Goal: Transaction & Acquisition: Download file/media

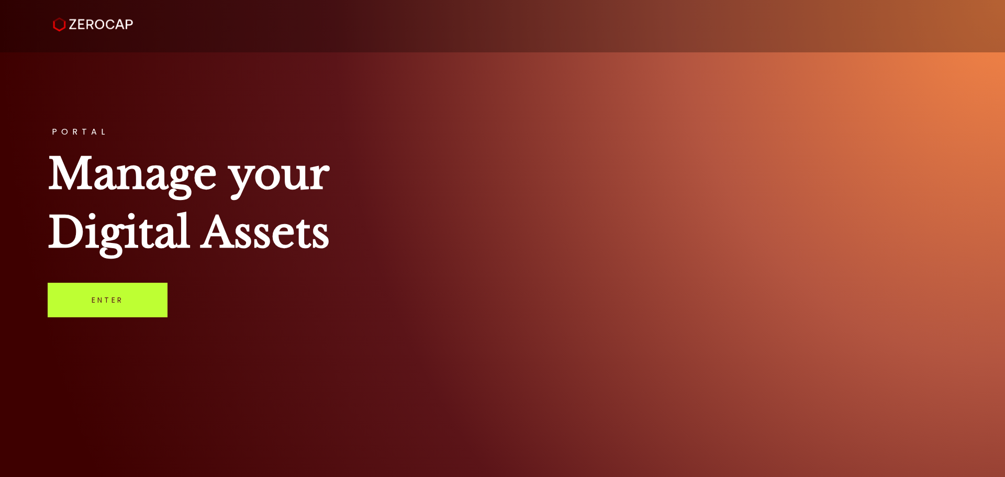
click at [151, 303] on link "Enter" at bounding box center [108, 300] width 120 height 35
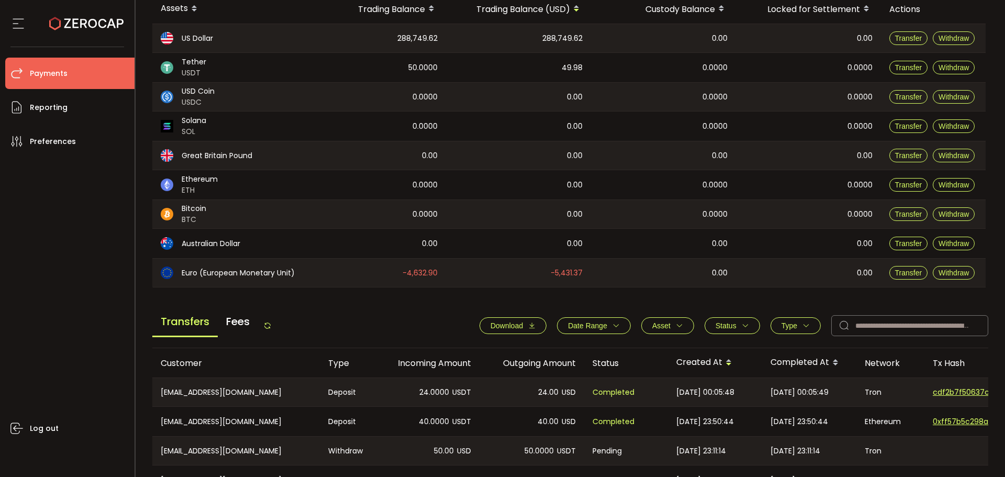
scroll to position [262, 0]
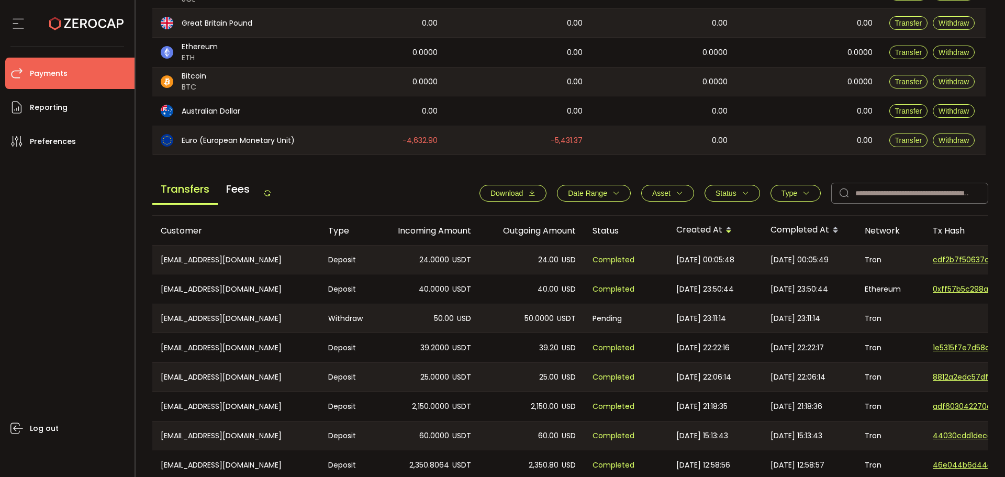
click at [505, 196] on span "Download" at bounding box center [507, 193] width 32 height 8
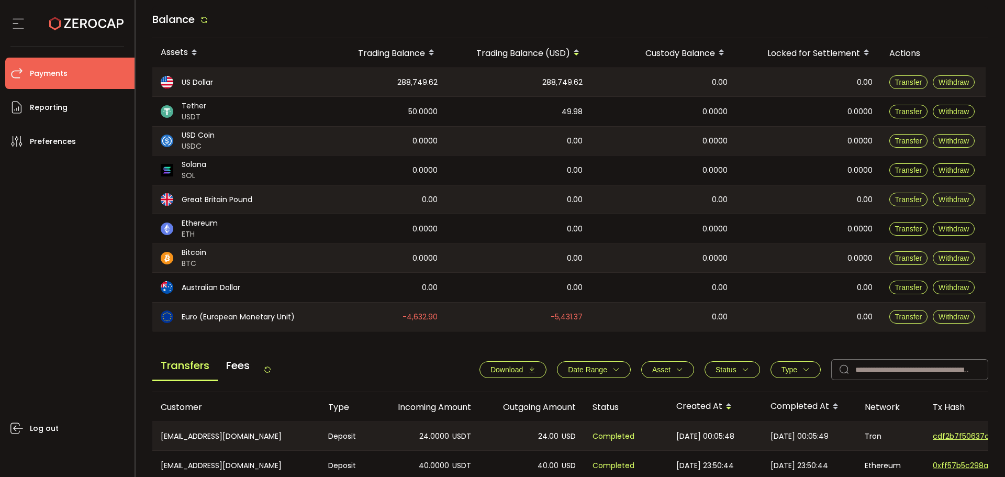
scroll to position [0, 0]
